Goal: Task Accomplishment & Management: Manage account settings

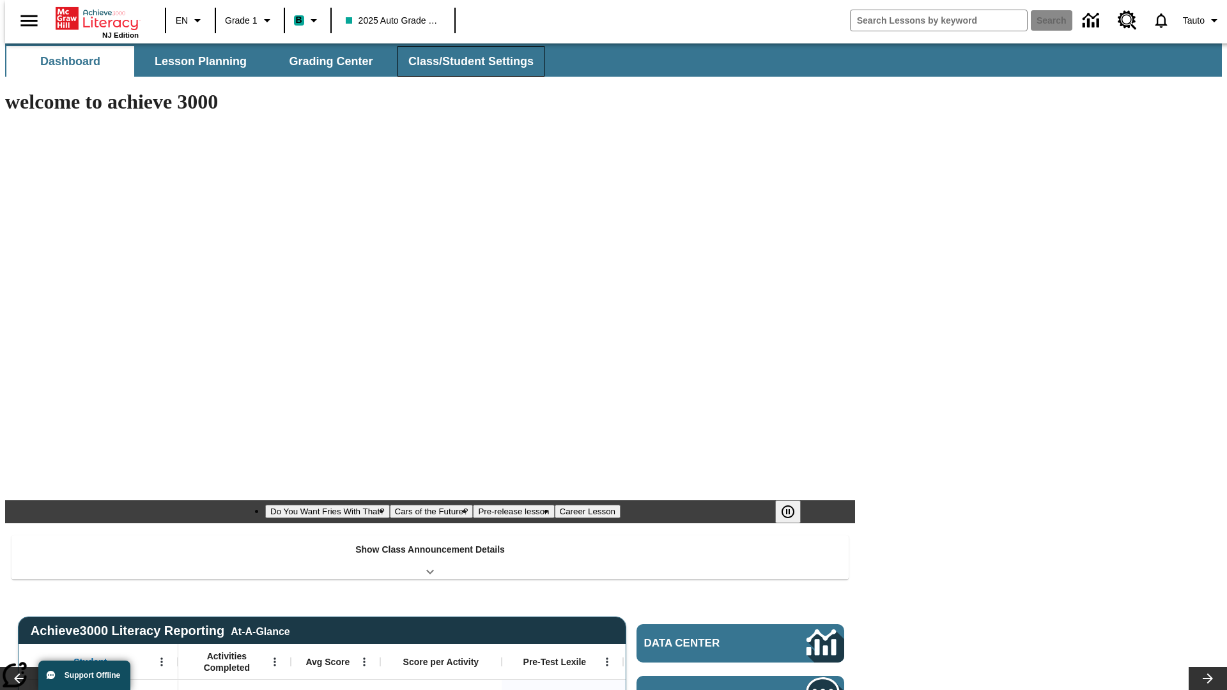
click at [464, 61] on span "Class/Student Settings" at bounding box center [470, 61] width 125 height 15
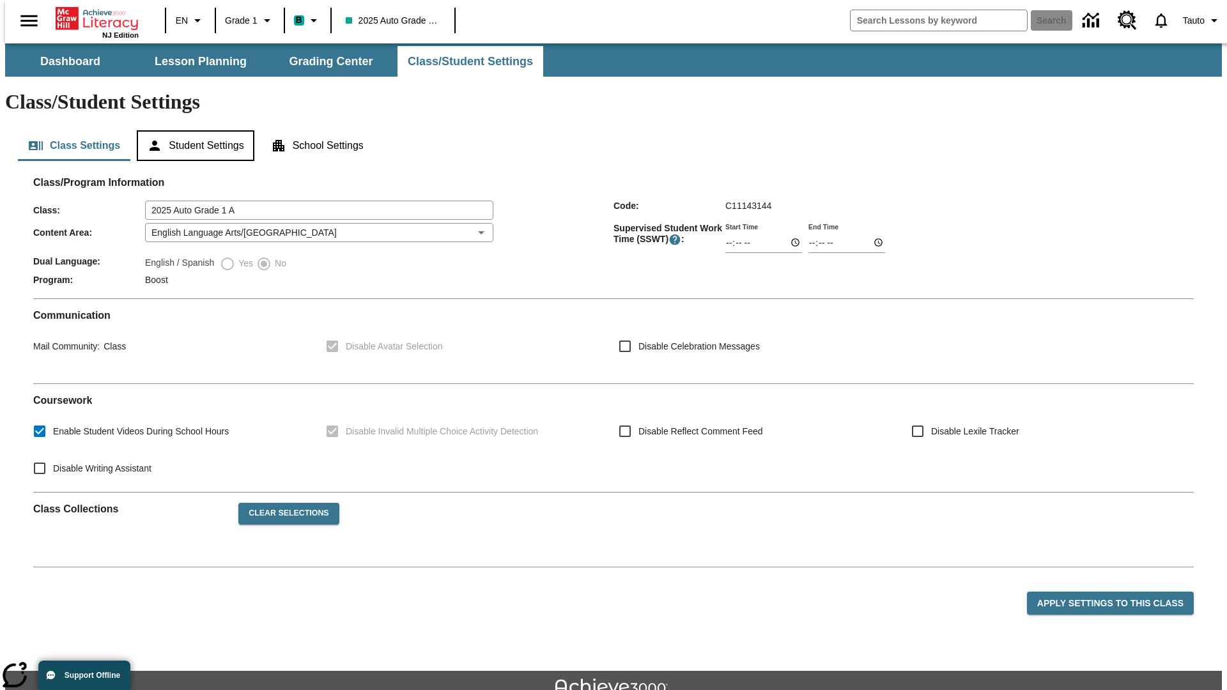
click at [192, 130] on button "Student Settings" at bounding box center [195, 145] width 117 height 31
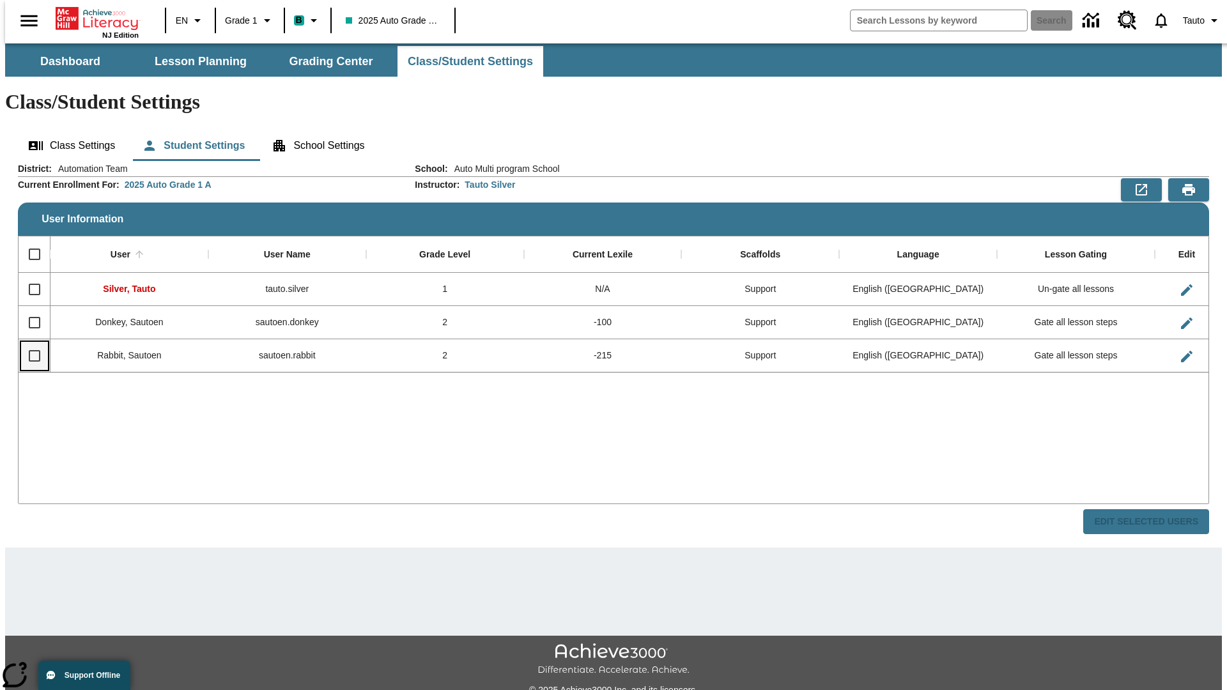
click at [29, 342] on input "Select row" at bounding box center [34, 355] width 27 height 27
checkbox input "true"
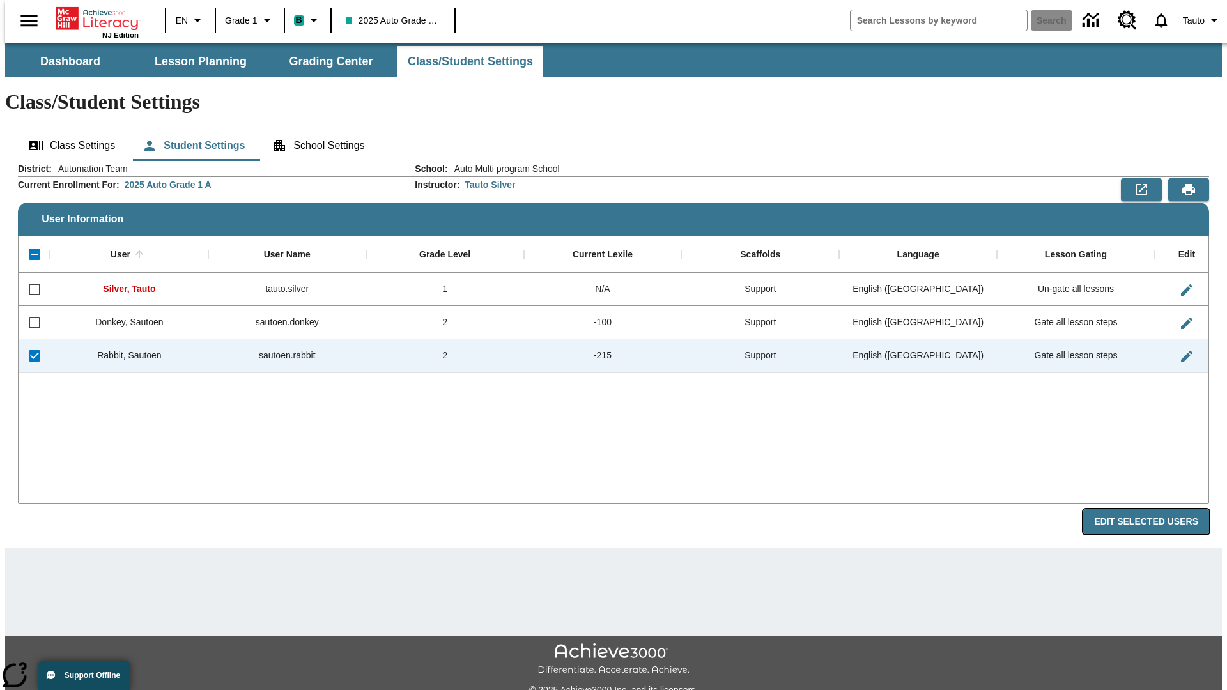
click at [1156, 509] on button "Edit Selected Users" at bounding box center [1146, 521] width 126 height 25
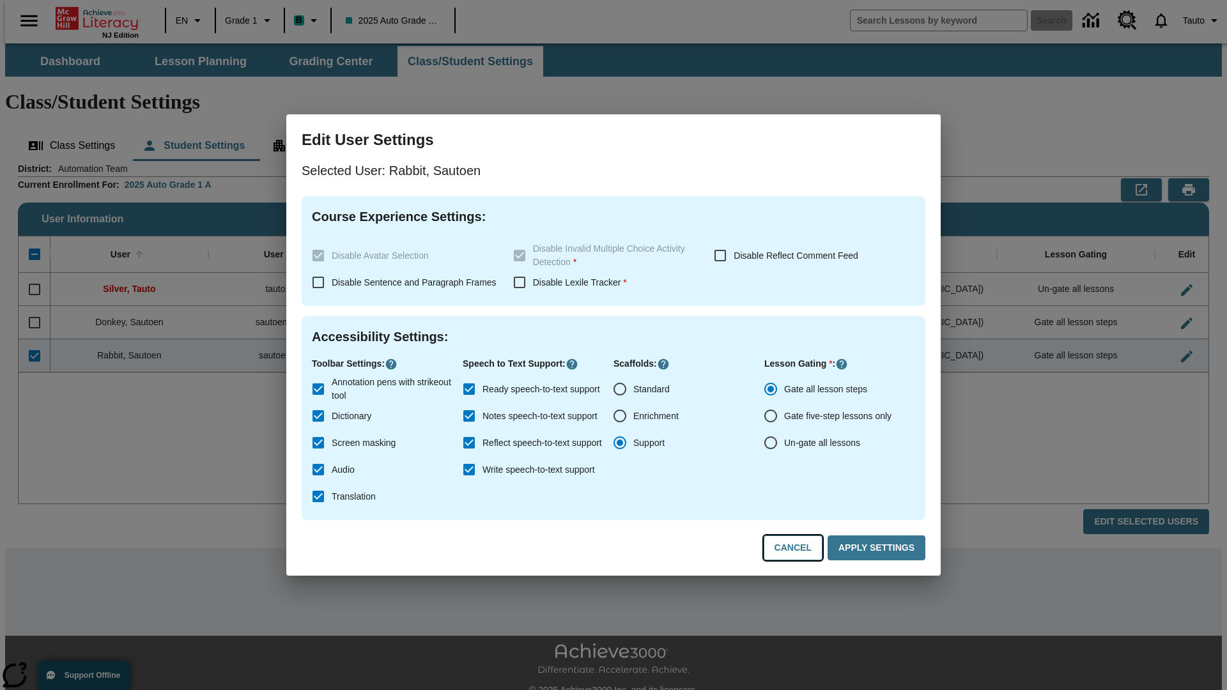
click at [799, 548] on button "Cancel" at bounding box center [792, 547] width 59 height 25
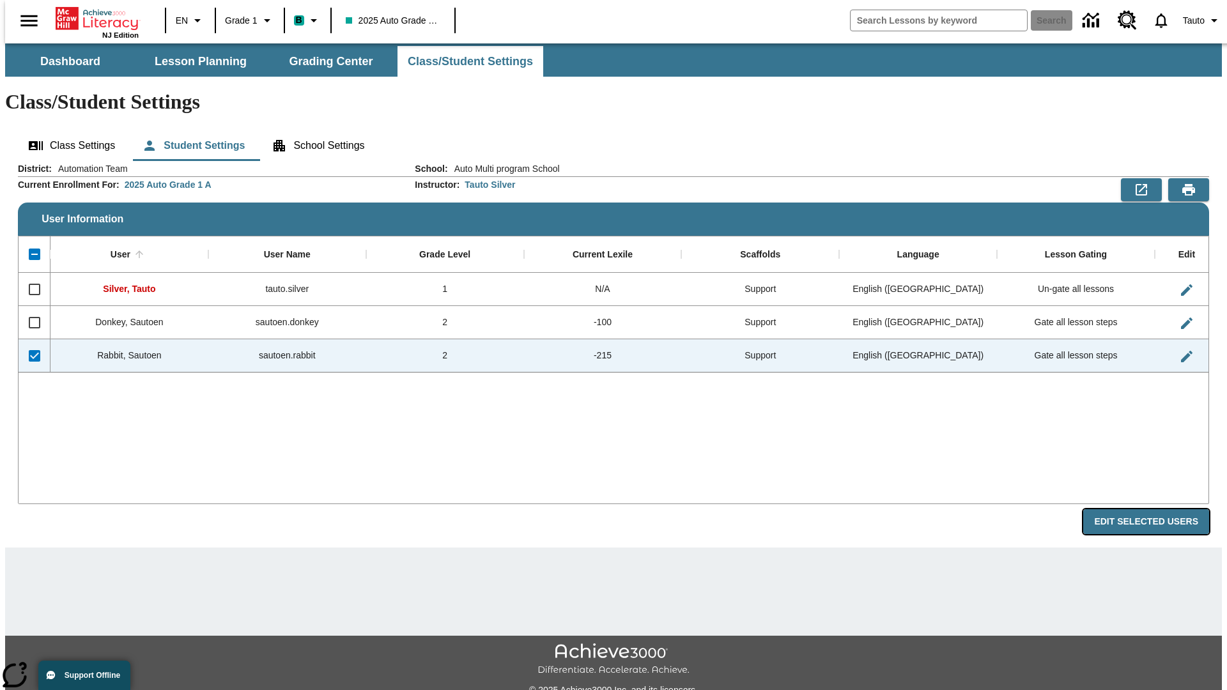
click at [1156, 509] on button "Edit Selected Users" at bounding box center [1146, 521] width 126 height 25
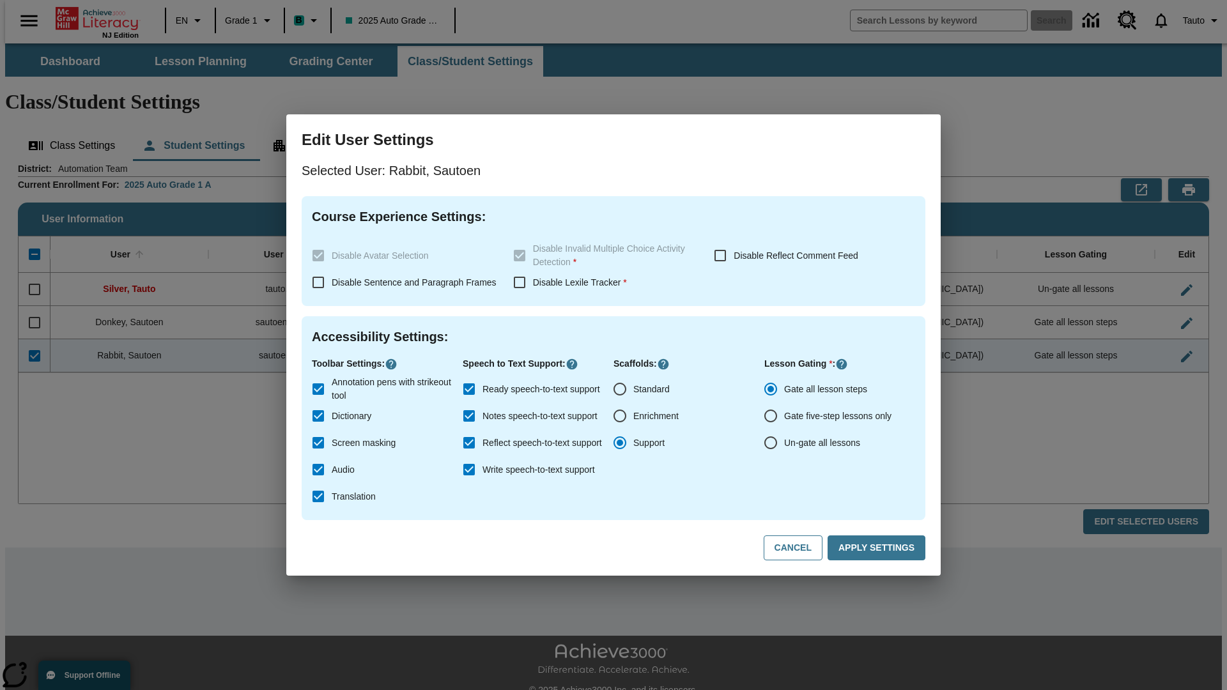
click at [469, 389] on input "Ready speech-to-text support" at bounding box center [469, 389] width 27 height 27
click at [878, 548] on button "Apply Settings" at bounding box center [876, 547] width 98 height 25
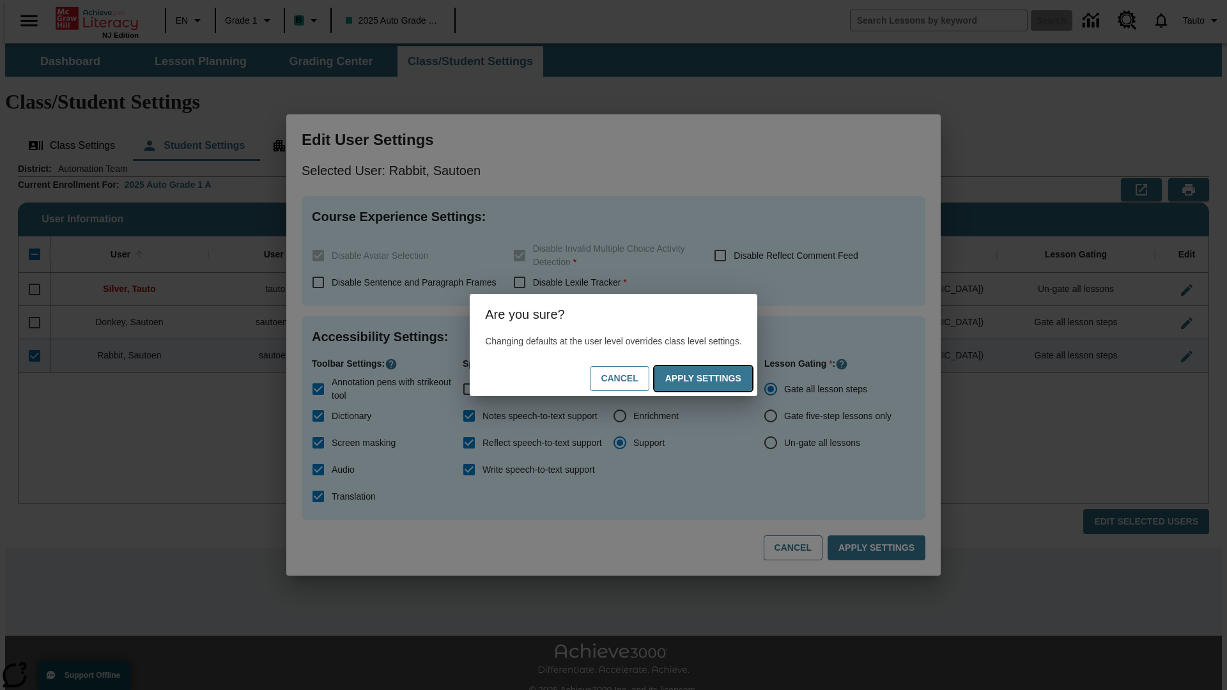
click at [716, 378] on button "Apply Settings" at bounding box center [703, 378] width 98 height 25
checkbox input "true"
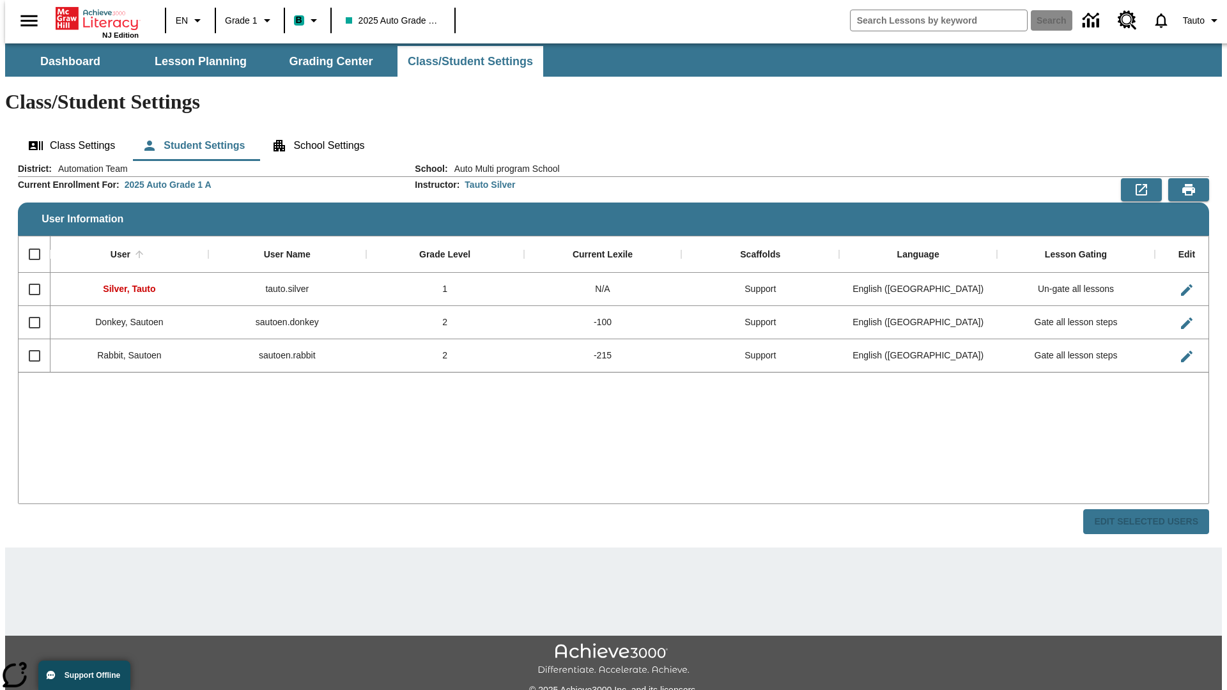
checkbox input "false"
click at [29, 342] on input "Select row" at bounding box center [34, 355] width 27 height 27
checkbox input "true"
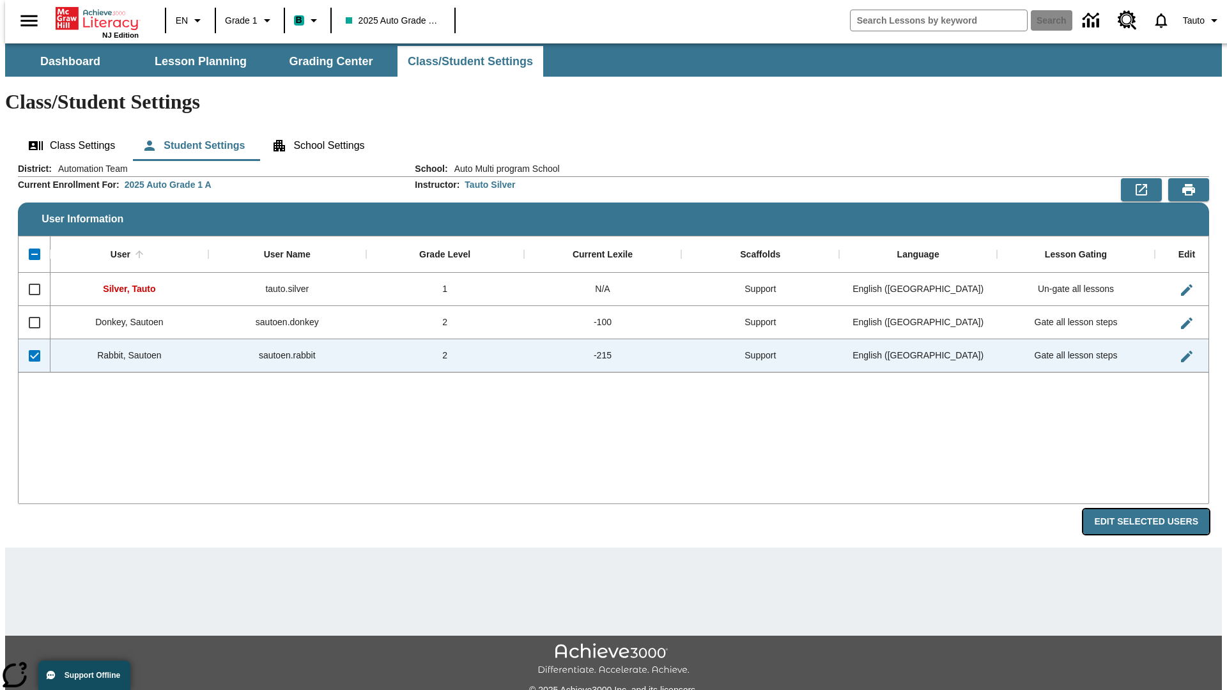
click at [1156, 509] on button "Edit Selected Users" at bounding box center [1146, 521] width 126 height 25
